Goal: Use online tool/utility: Utilize a website feature to perform a specific function

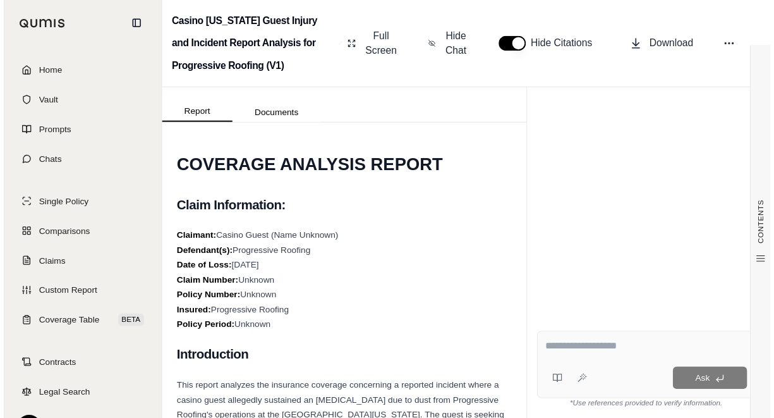
scroll to position [177, 0]
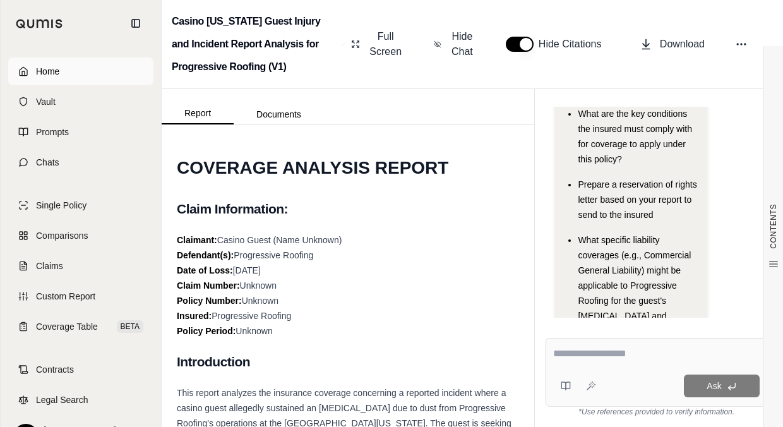
click at [73, 67] on link "Home" at bounding box center [80, 71] width 145 height 28
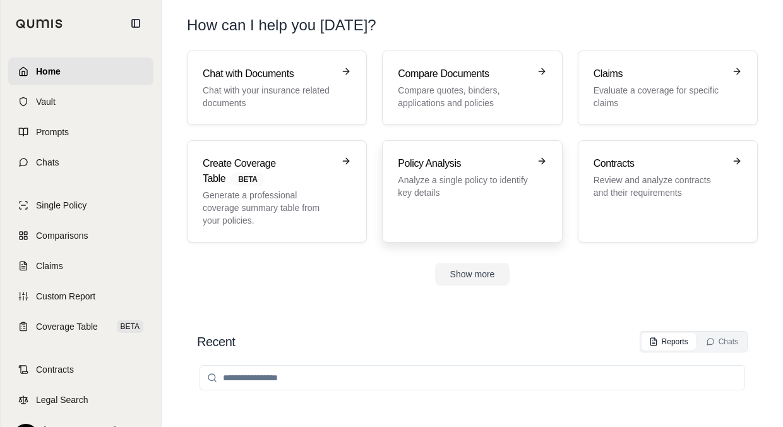
click at [404, 173] on div "Policy Analysis Analyze a single policy to identify key details" at bounding box center [463, 177] width 131 height 43
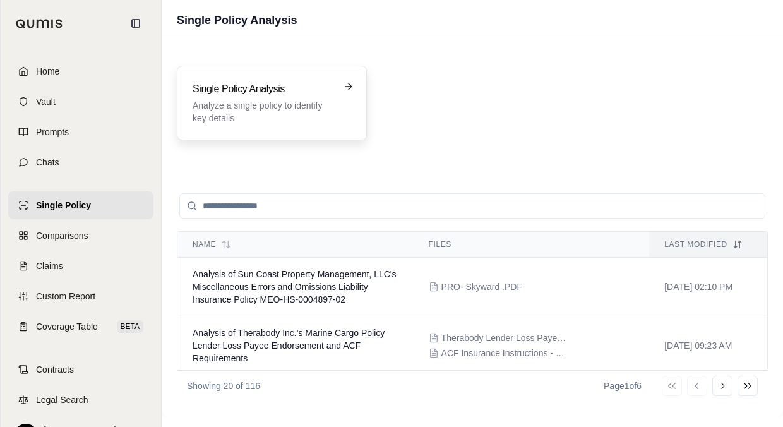
click at [325, 123] on p "Analyze a single policy to identify key details" at bounding box center [263, 111] width 141 height 25
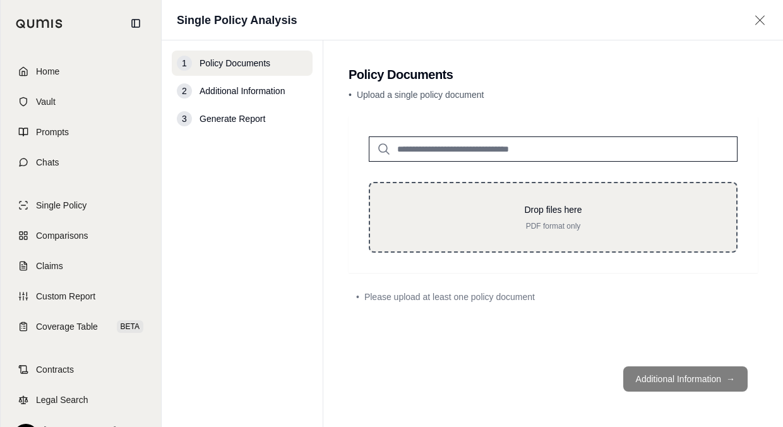
click at [471, 215] on p "Drop files here" at bounding box center [553, 209] width 326 height 13
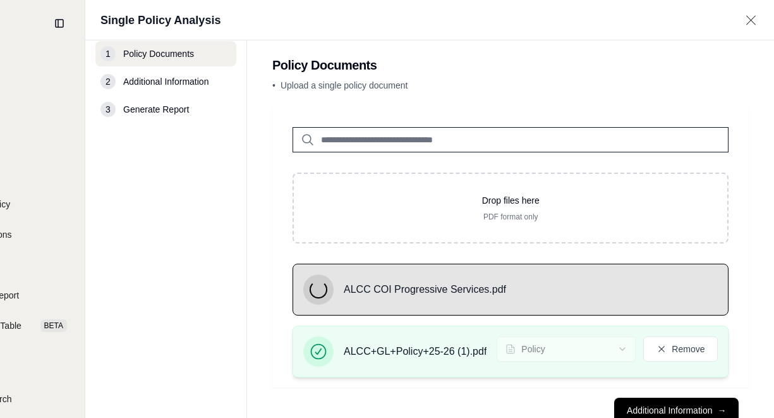
scroll to position [50, 76]
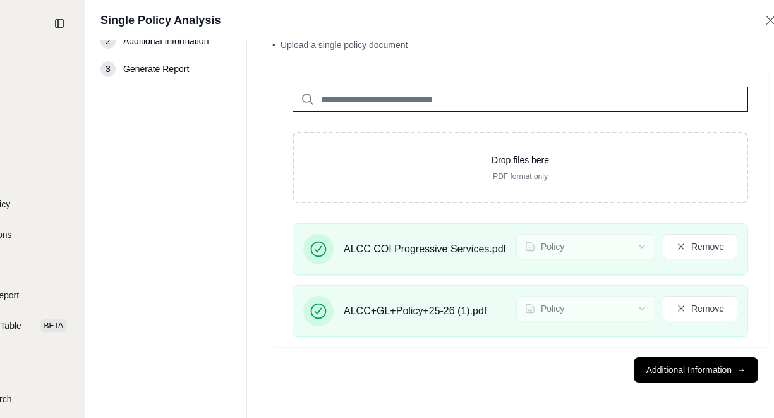
click at [647, 366] on button "Additional Information →" at bounding box center [696, 369] width 124 height 25
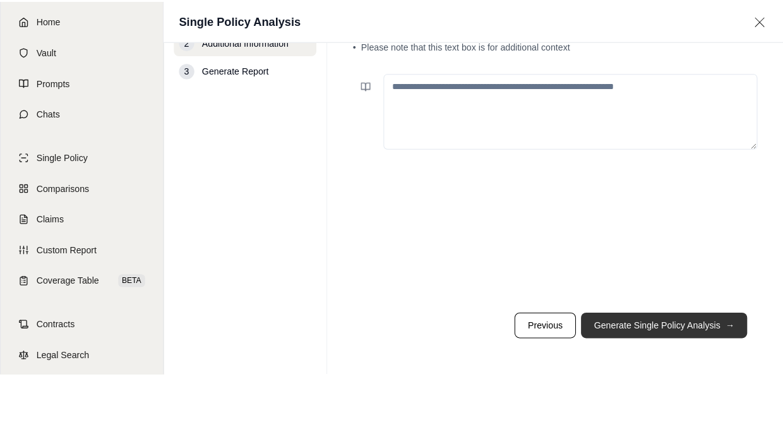
scroll to position [0, 0]
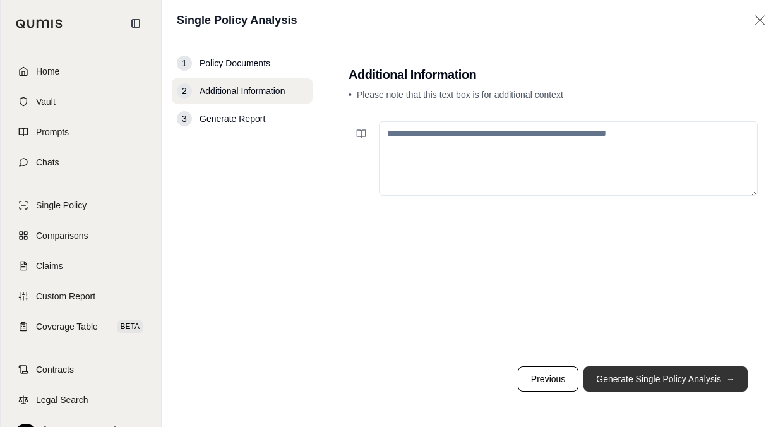
click at [629, 373] on button "Generate Single Policy Analysis →" at bounding box center [666, 378] width 164 height 25
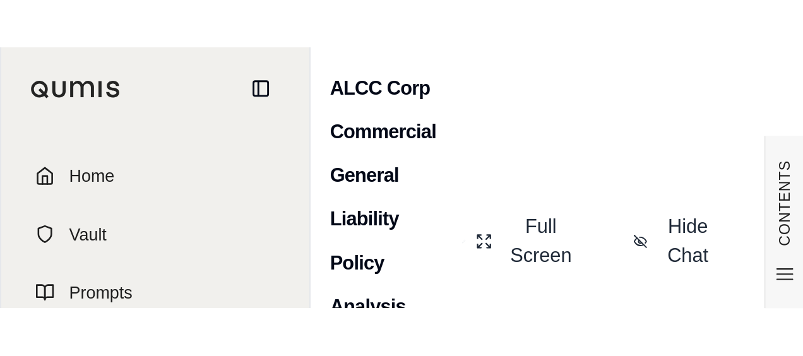
scroll to position [68, 0]
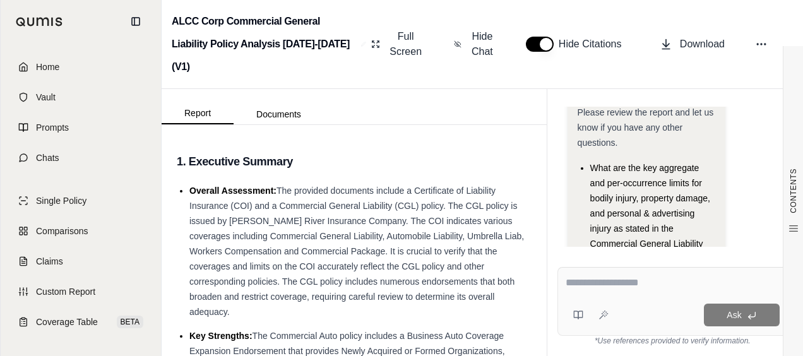
click at [634, 289] on textarea at bounding box center [673, 282] width 214 height 15
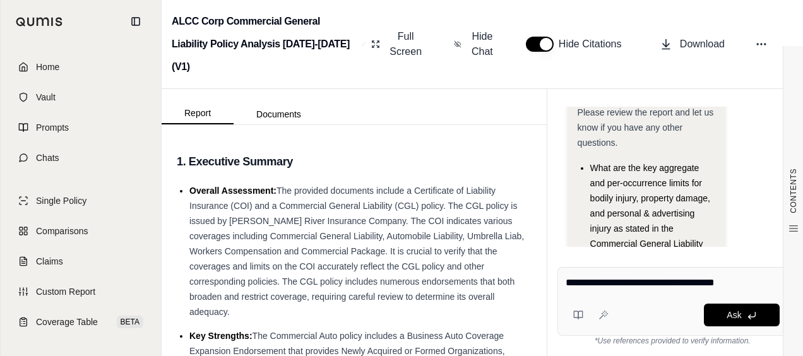
type textarea "**********"
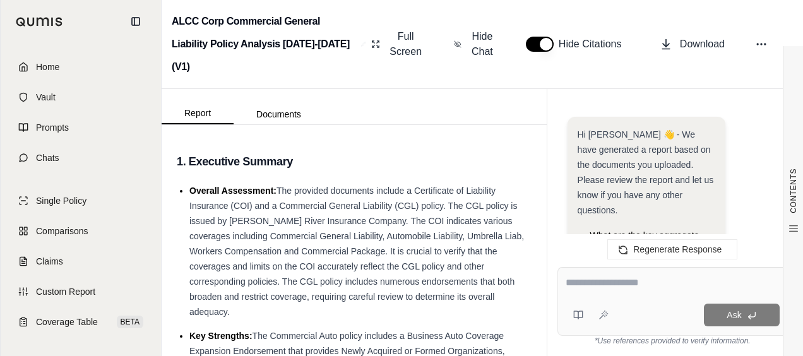
scroll to position [1428, 0]
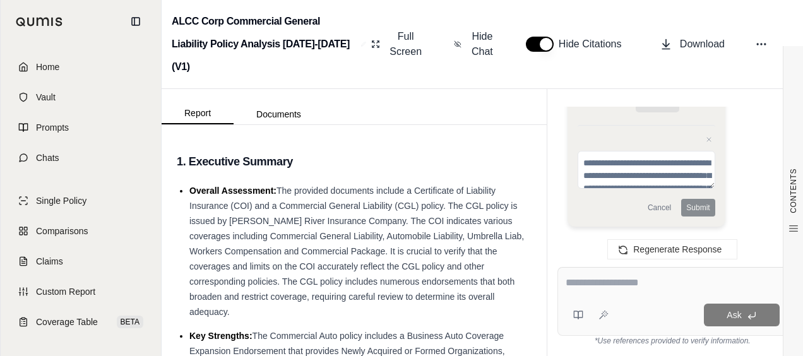
click at [604, 288] on textarea at bounding box center [673, 282] width 214 height 15
type textarea "*"
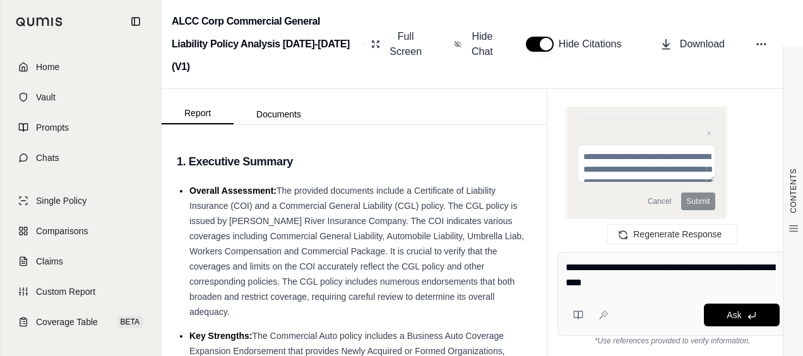
type textarea "**********"
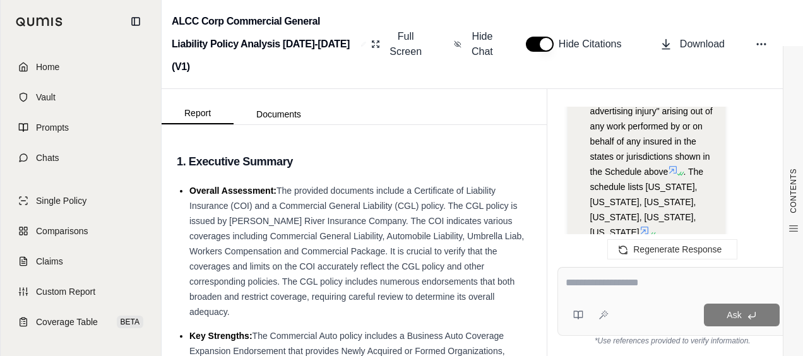
scroll to position [6017, 0]
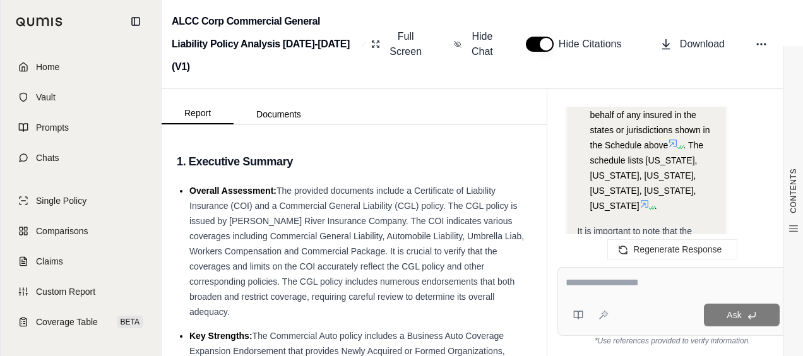
click at [640, 199] on icon at bounding box center [645, 204] width 10 height 10
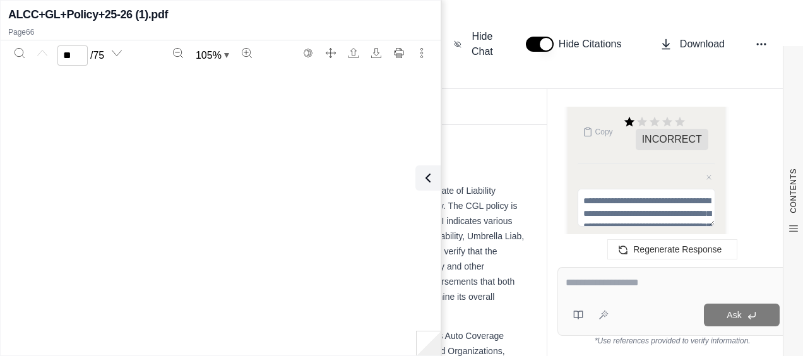
type input "**"
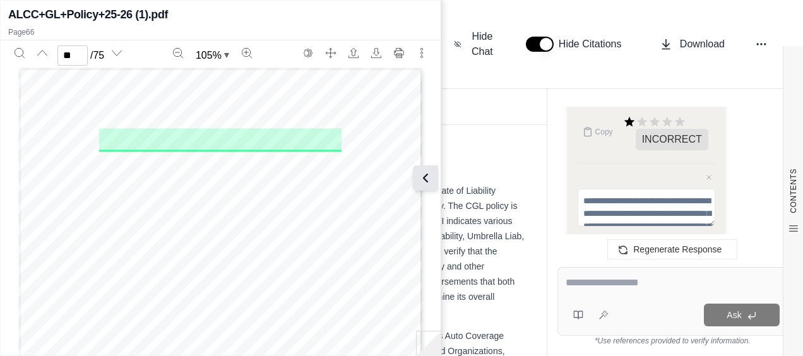
click at [431, 183] on icon at bounding box center [425, 178] width 15 height 15
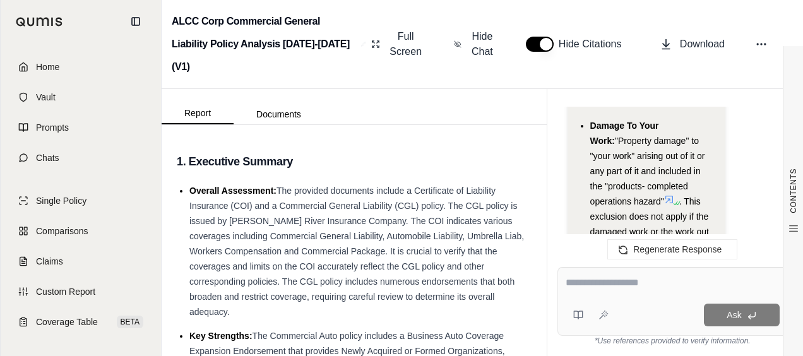
scroll to position [5576, 0]
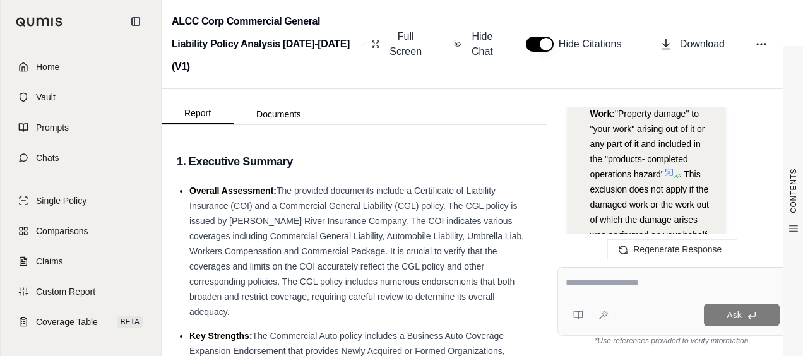
click at [673, 167] on icon at bounding box center [669, 172] width 10 height 10
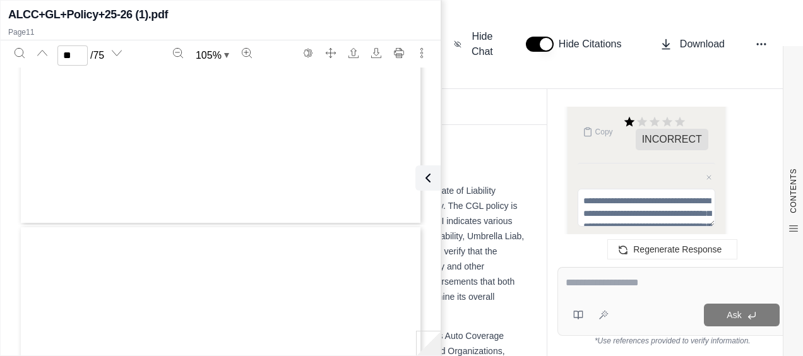
type input "**"
click at [431, 177] on icon at bounding box center [425, 178] width 15 height 15
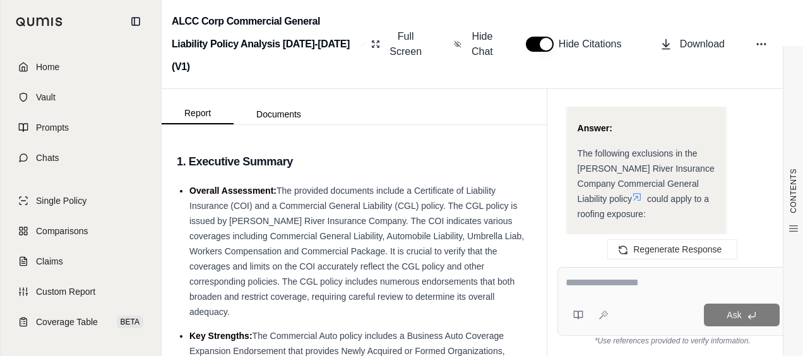
scroll to position [4881, 0]
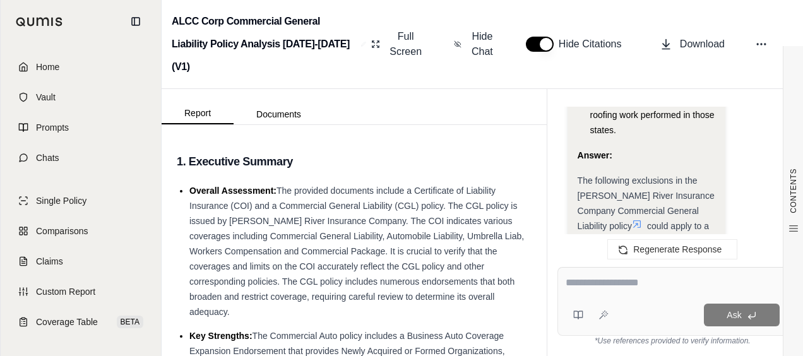
click at [652, 292] on div at bounding box center [673, 285] width 214 height 20
click at [647, 289] on textarea at bounding box center [673, 282] width 214 height 15
type textarea "*"
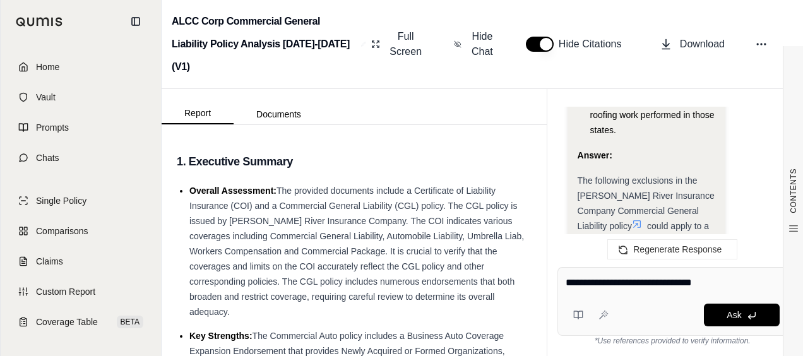
type textarea "**********"
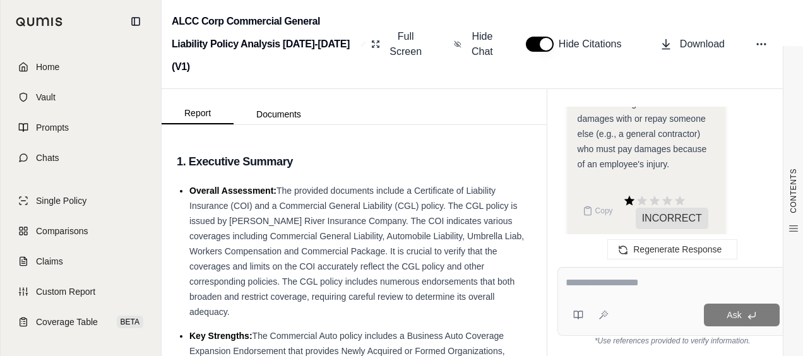
scroll to position [8829, 0]
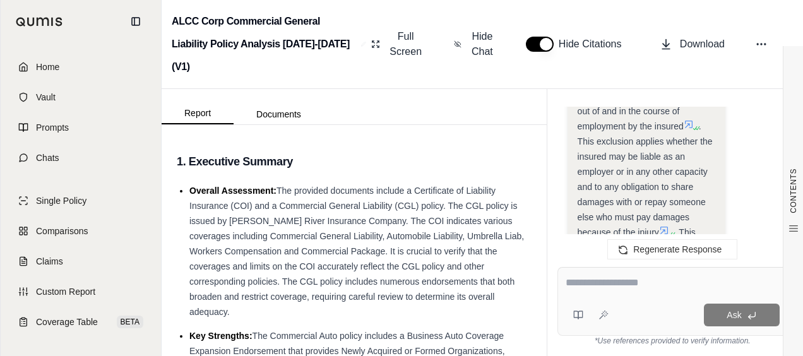
click at [659, 226] on icon at bounding box center [664, 231] width 10 height 10
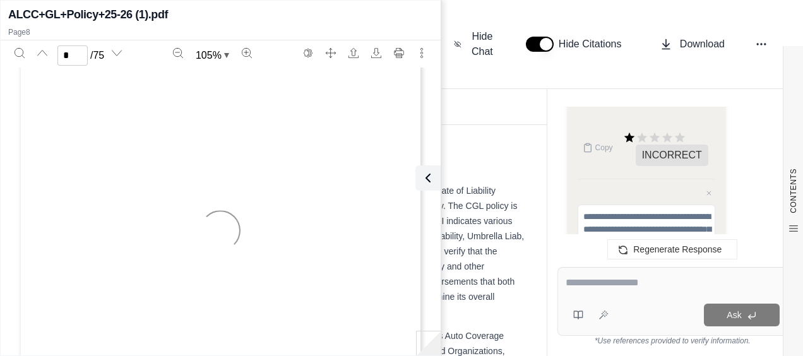
scroll to position [3667, 0]
type input "*"
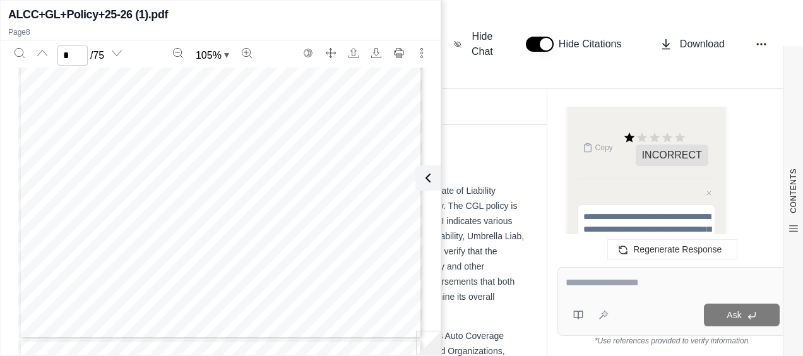
click at [580, 280] on textarea at bounding box center [673, 282] width 214 height 15
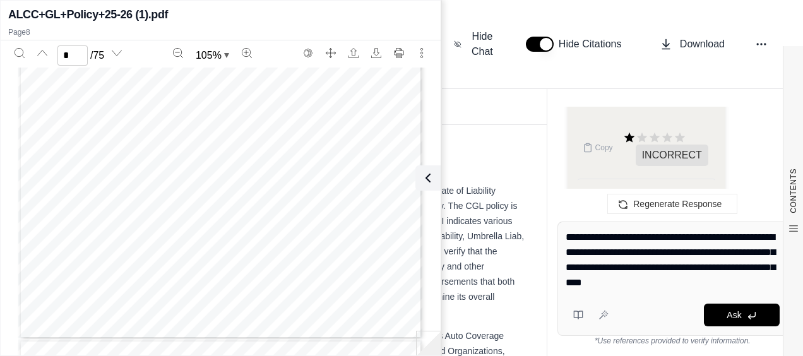
type textarea "**********"
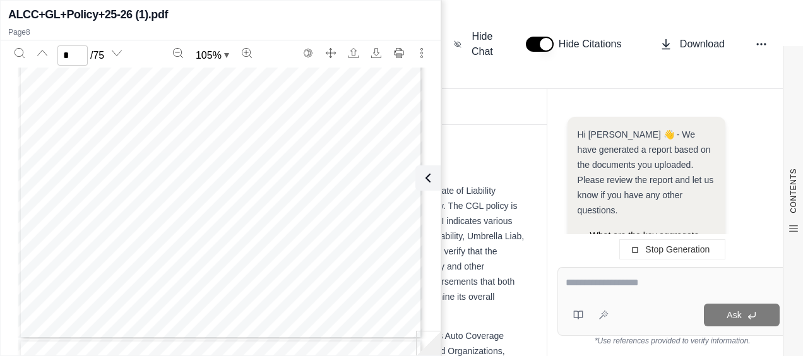
scroll to position [9048, 0]
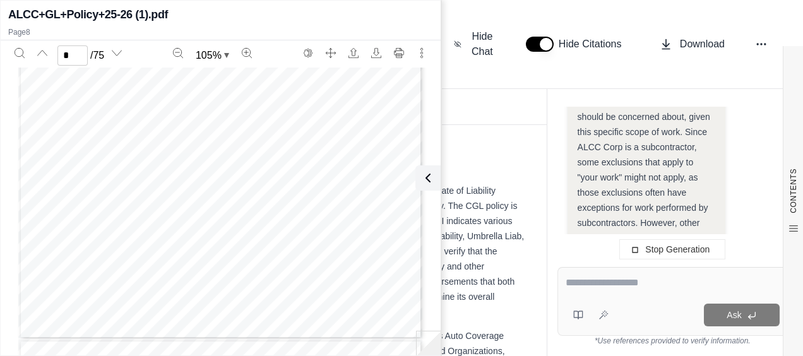
click at [426, 174] on icon at bounding box center [428, 178] width 15 height 15
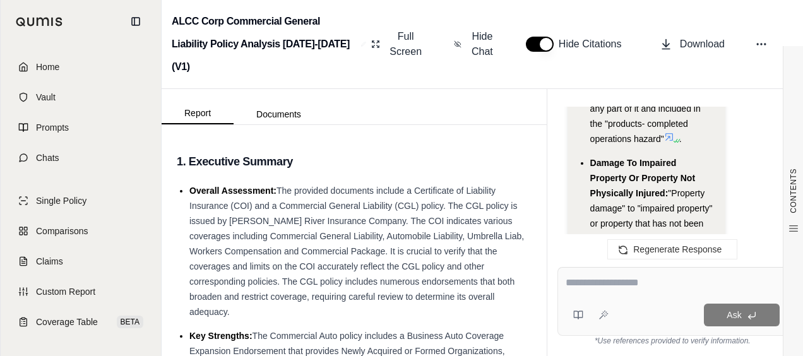
scroll to position [12748, 0]
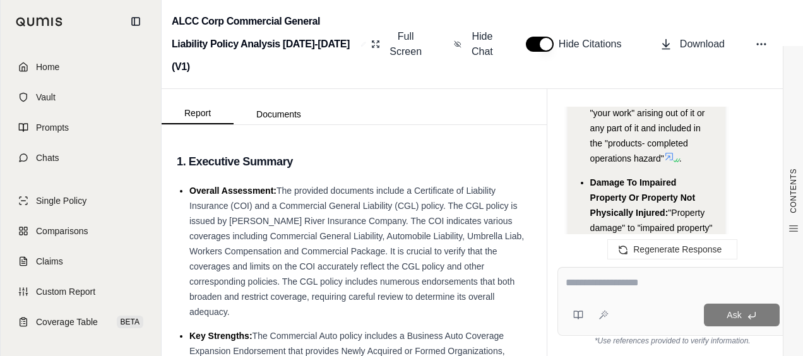
click at [645, 312] on icon at bounding box center [640, 317] width 10 height 10
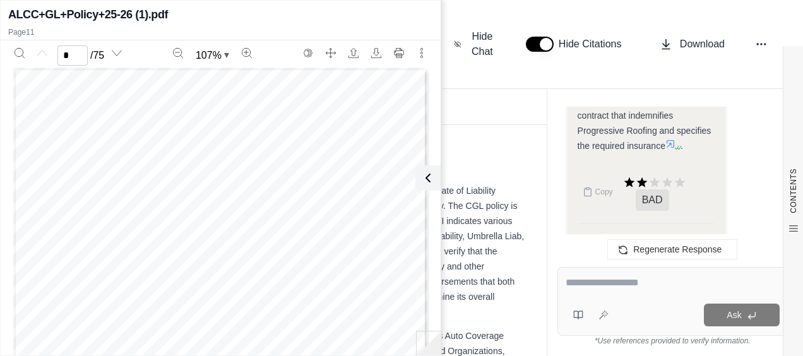
scroll to position [0, 0]
type input "**"
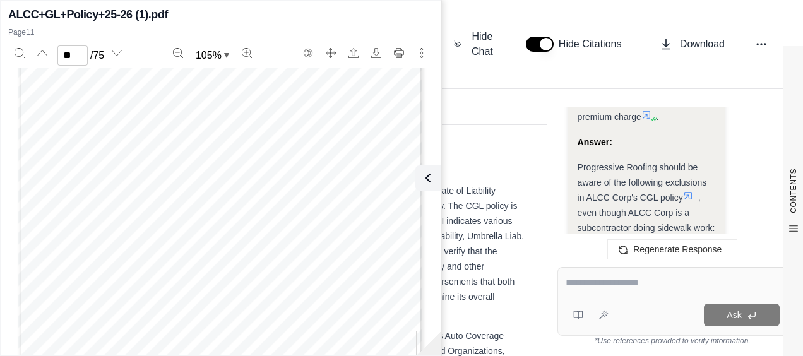
scroll to position [12053, 0]
